Goal: Task Accomplishment & Management: Use online tool/utility

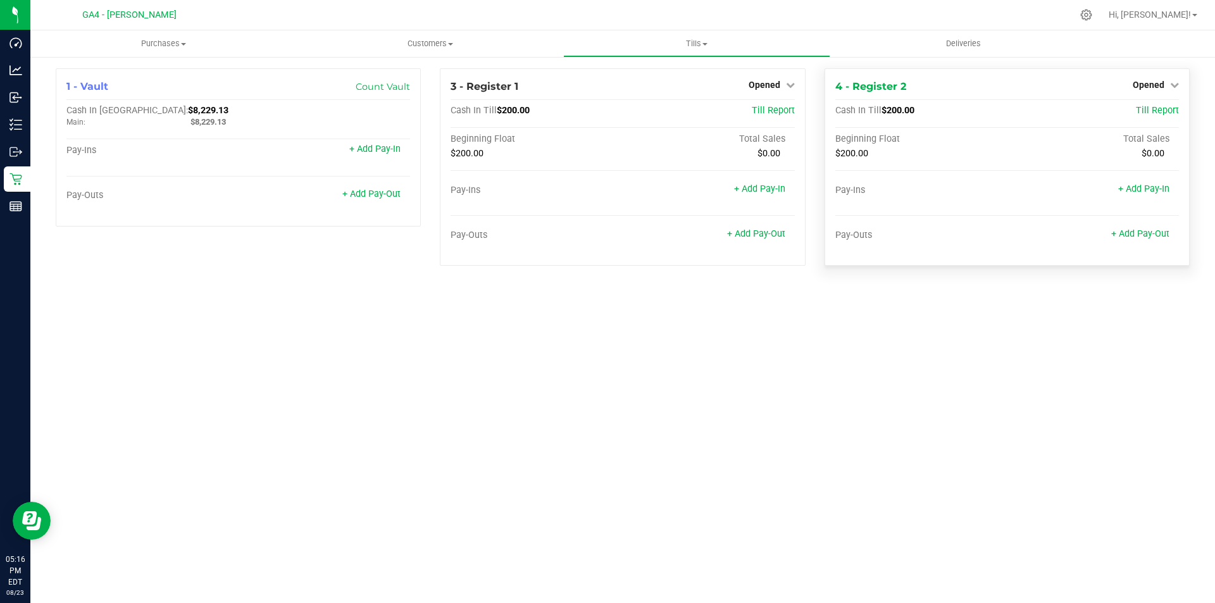
click at [929, 92] on div "4 - Register 2 Opened Close Till" at bounding box center [1007, 86] width 344 height 15
click at [1166, 84] on link "Opened" at bounding box center [1155, 85] width 46 height 10
click at [1136, 109] on link "Close Till" at bounding box center [1149, 111] width 34 height 10
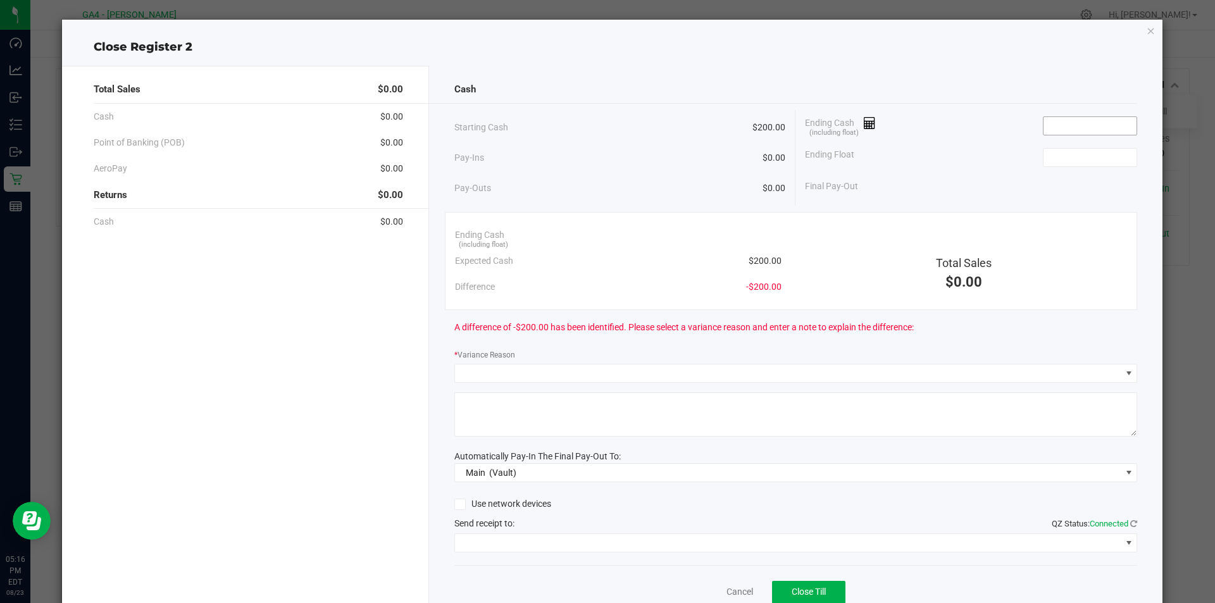
click at [1079, 127] on input at bounding box center [1089, 126] width 93 height 18
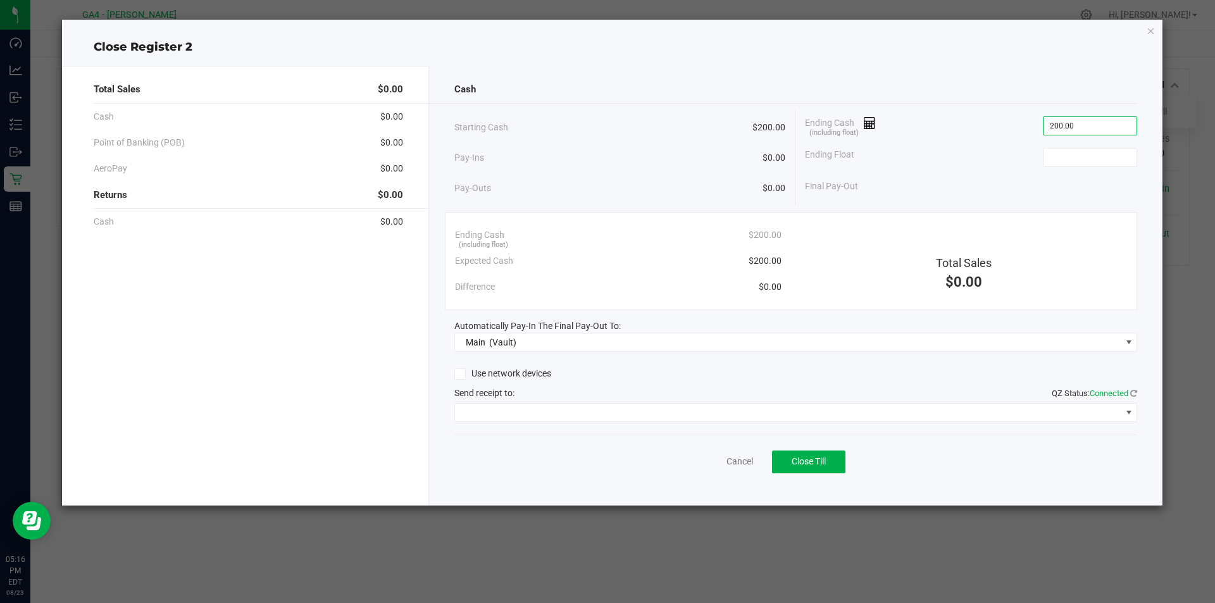
type input "$200.00"
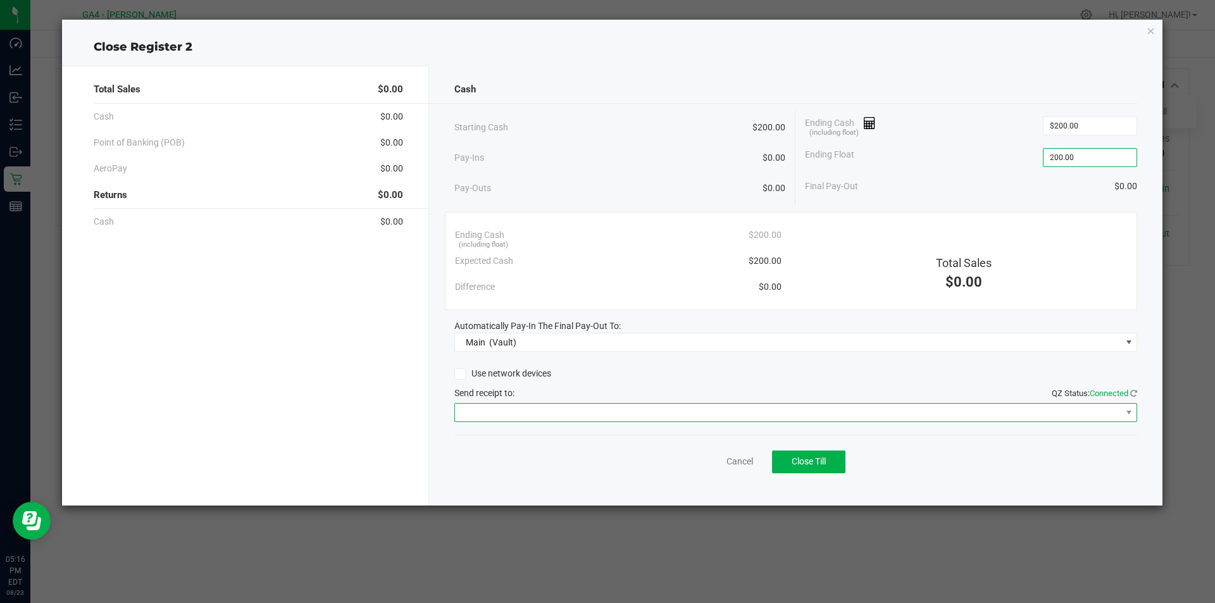
type input "$200.00"
click at [817, 417] on span at bounding box center [788, 413] width 666 height 18
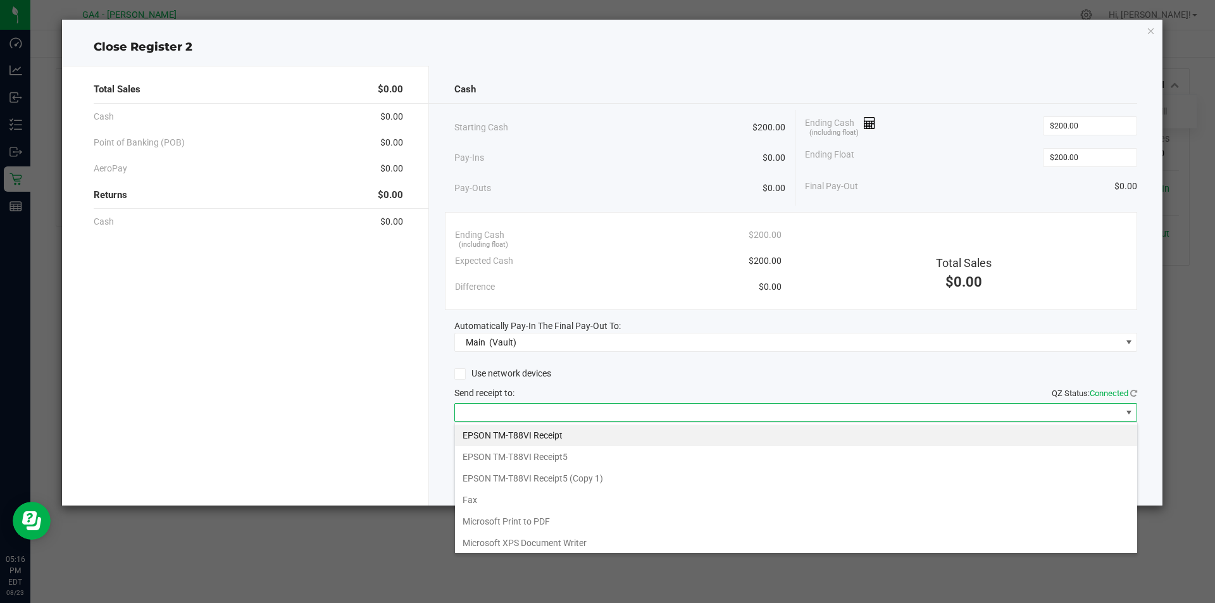
scroll to position [19, 683]
click at [536, 481] on 1\) "EPSON TM-T88VI Receipt5 (Copy 1)" at bounding box center [796, 478] width 682 height 22
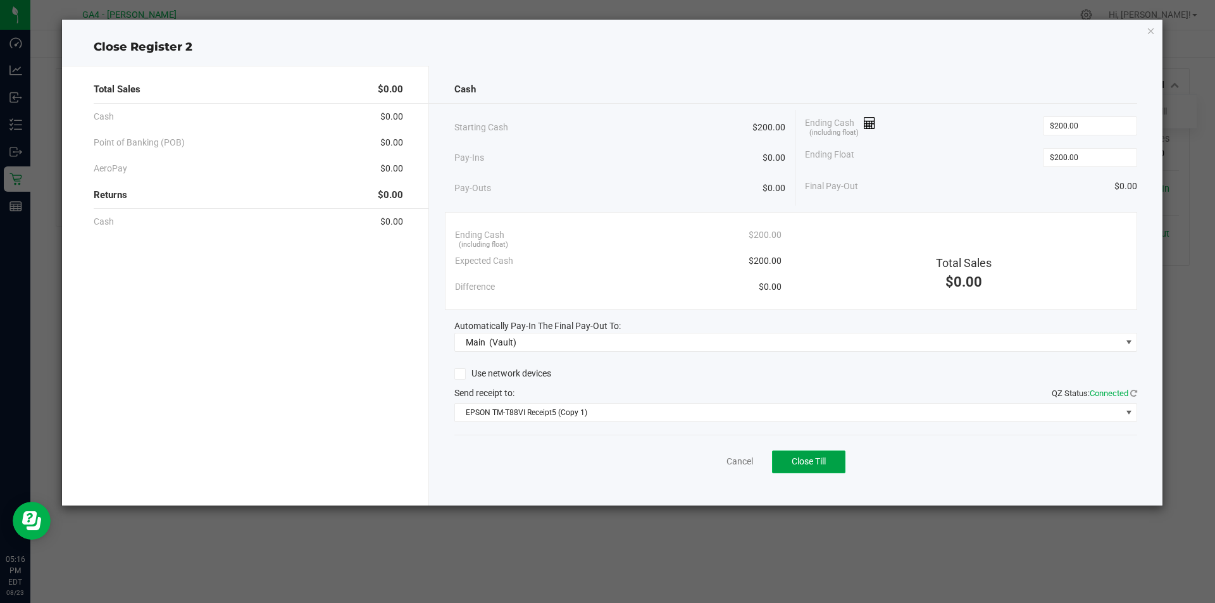
click at [822, 469] on button "Close Till" at bounding box center [808, 461] width 73 height 23
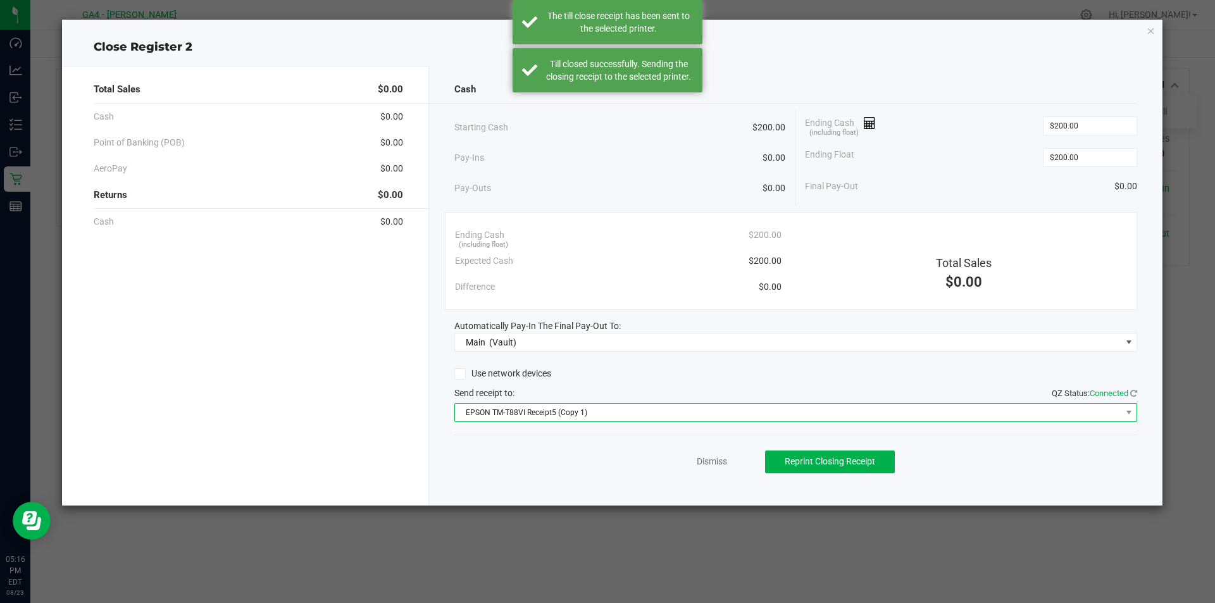
click at [1002, 412] on span "EPSON TM-T88VI Receipt5 (Copy 1)" at bounding box center [788, 413] width 666 height 18
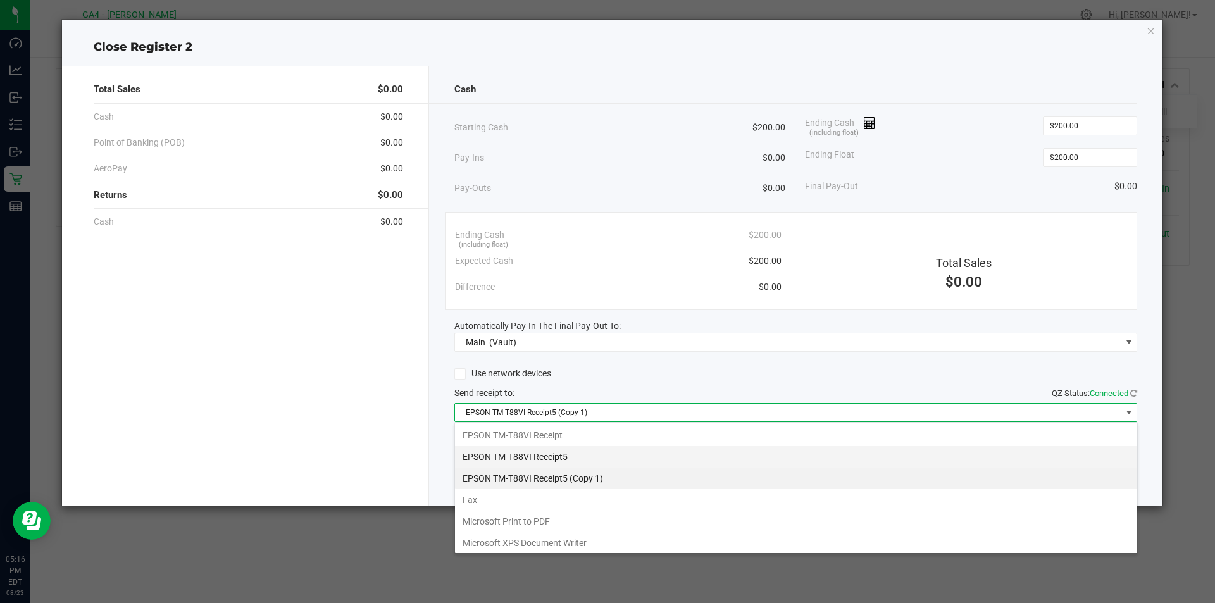
click at [552, 459] on Receipt5 "EPSON TM-T88VI Receipt5" at bounding box center [796, 457] width 682 height 22
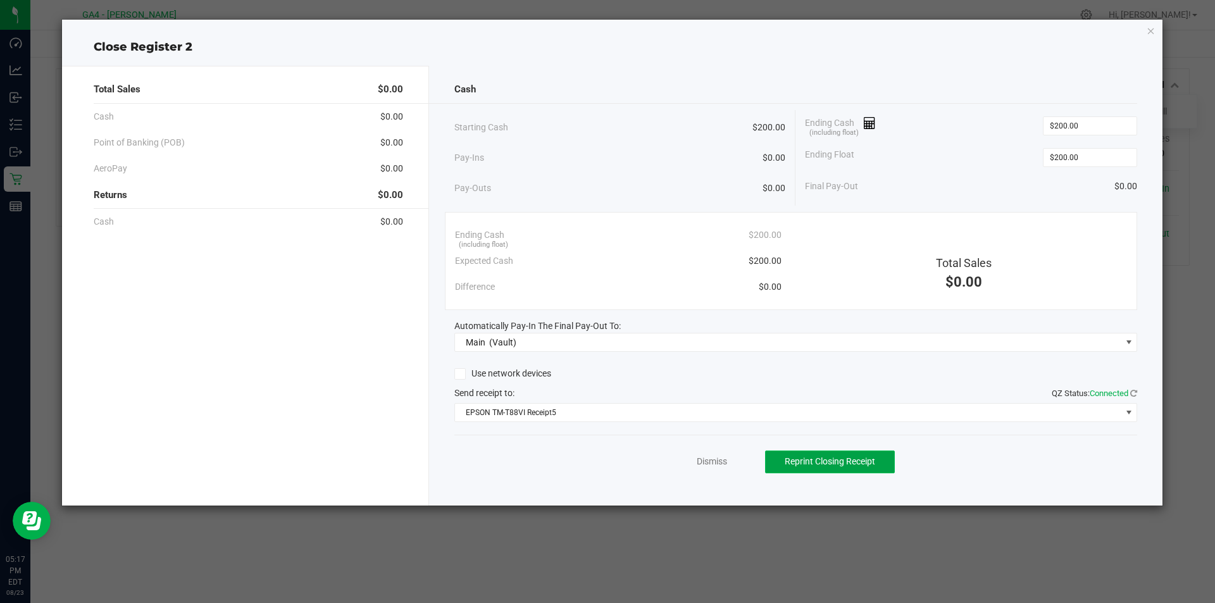
click at [853, 464] on span "Reprint Closing Receipt" at bounding box center [829, 461] width 90 height 10
click at [721, 467] on link "Dismiss" at bounding box center [711, 461] width 30 height 13
